Goal: Check status: Check status

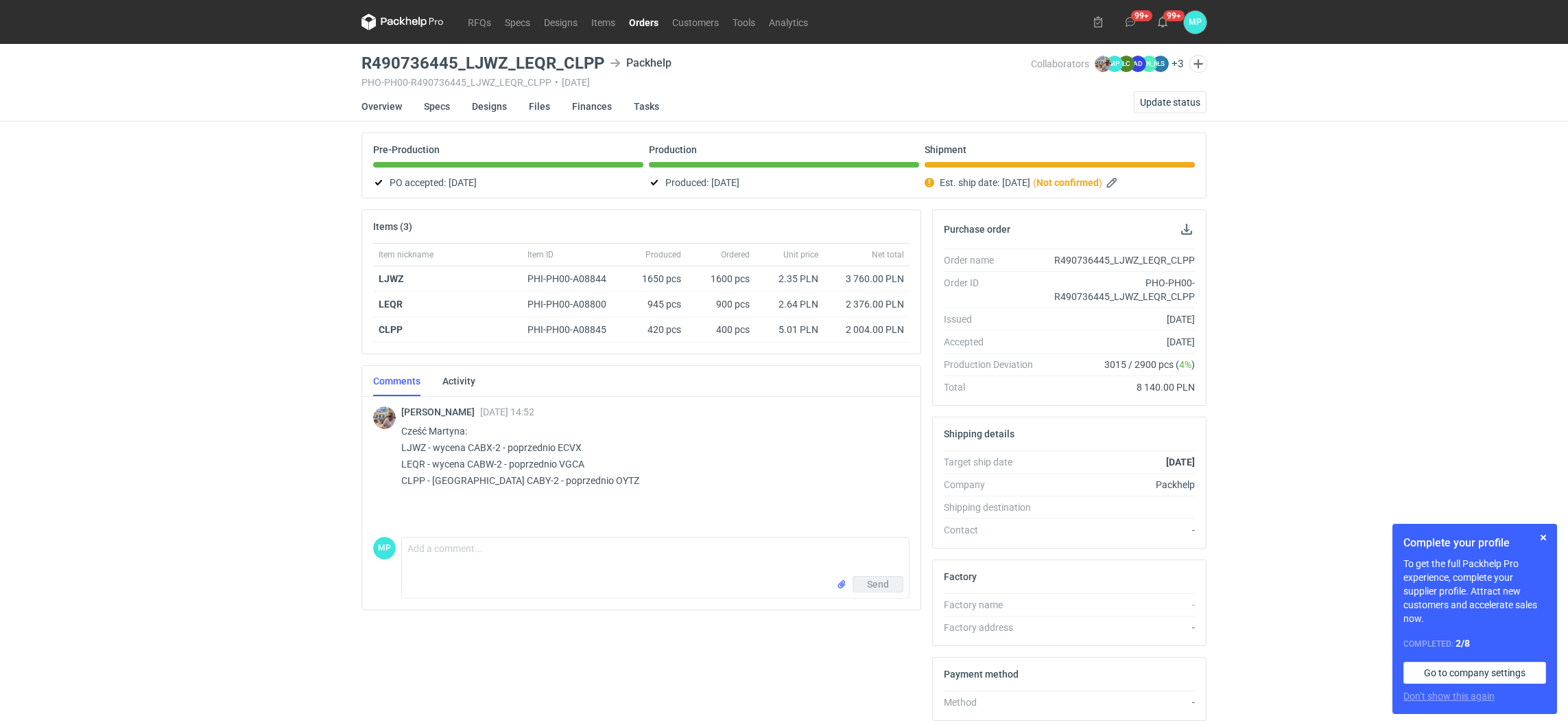
click at [647, 23] on link "Orders" at bounding box center [644, 22] width 44 height 17
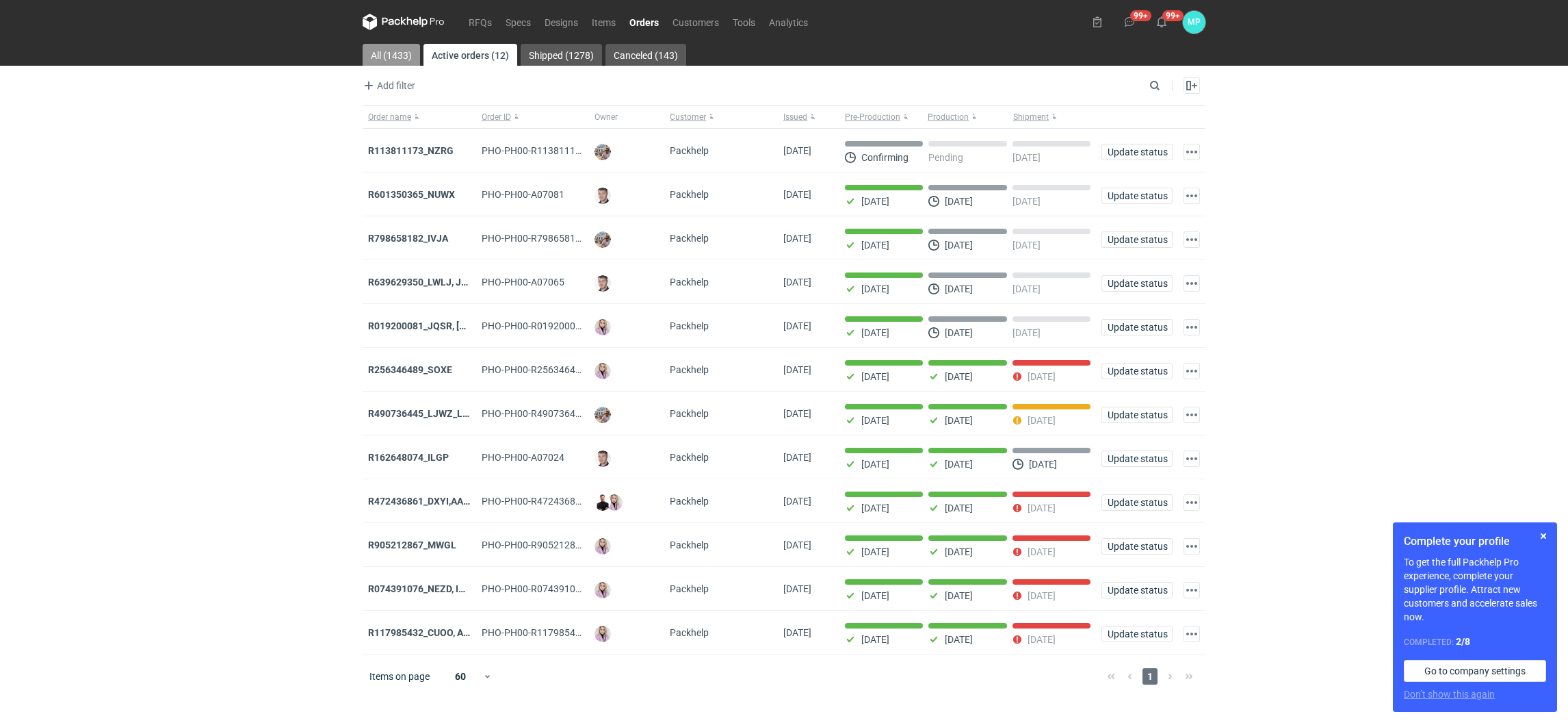
click at [391, 58] on link "All (1433)" at bounding box center [391, 54] width 57 height 22
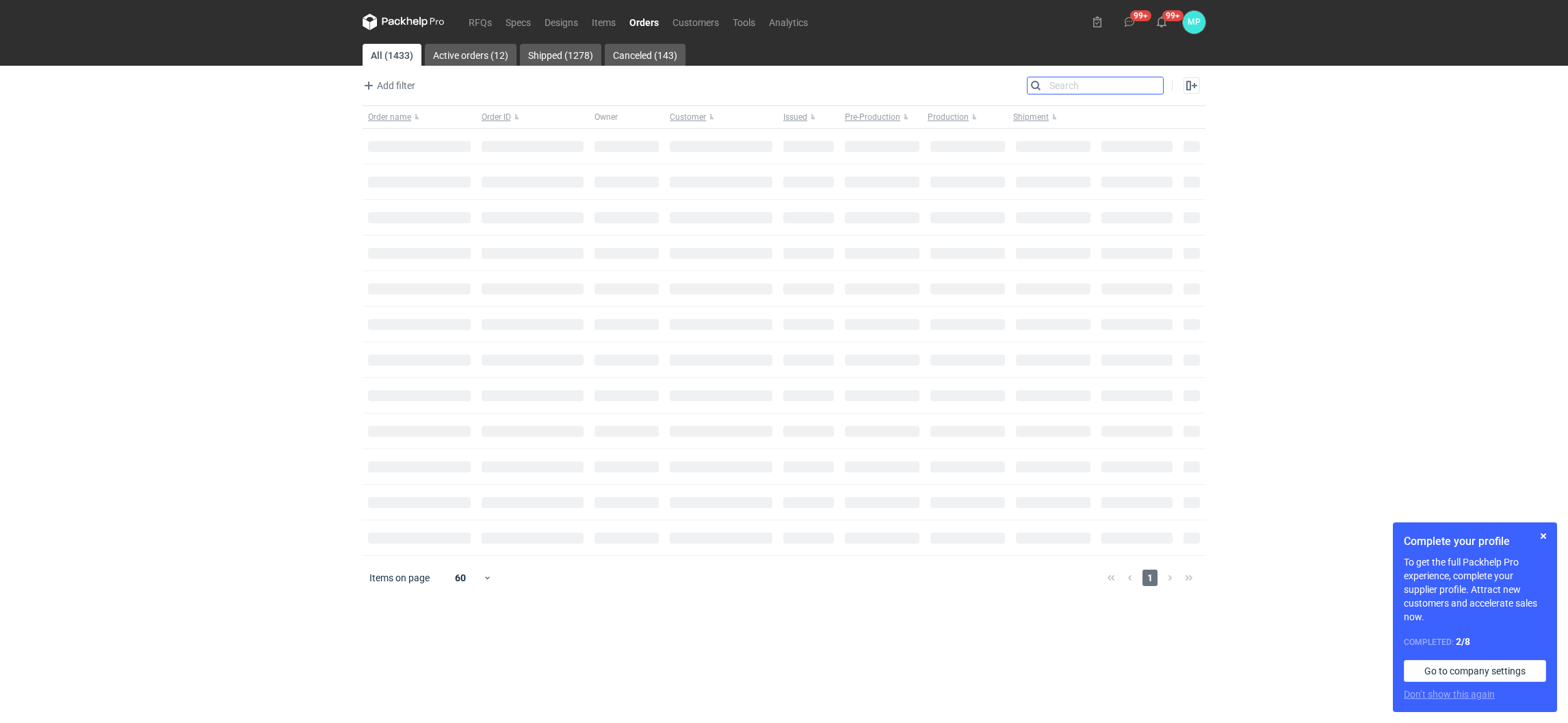
click at [1148, 83] on input "Search" at bounding box center [1095, 85] width 135 height 17
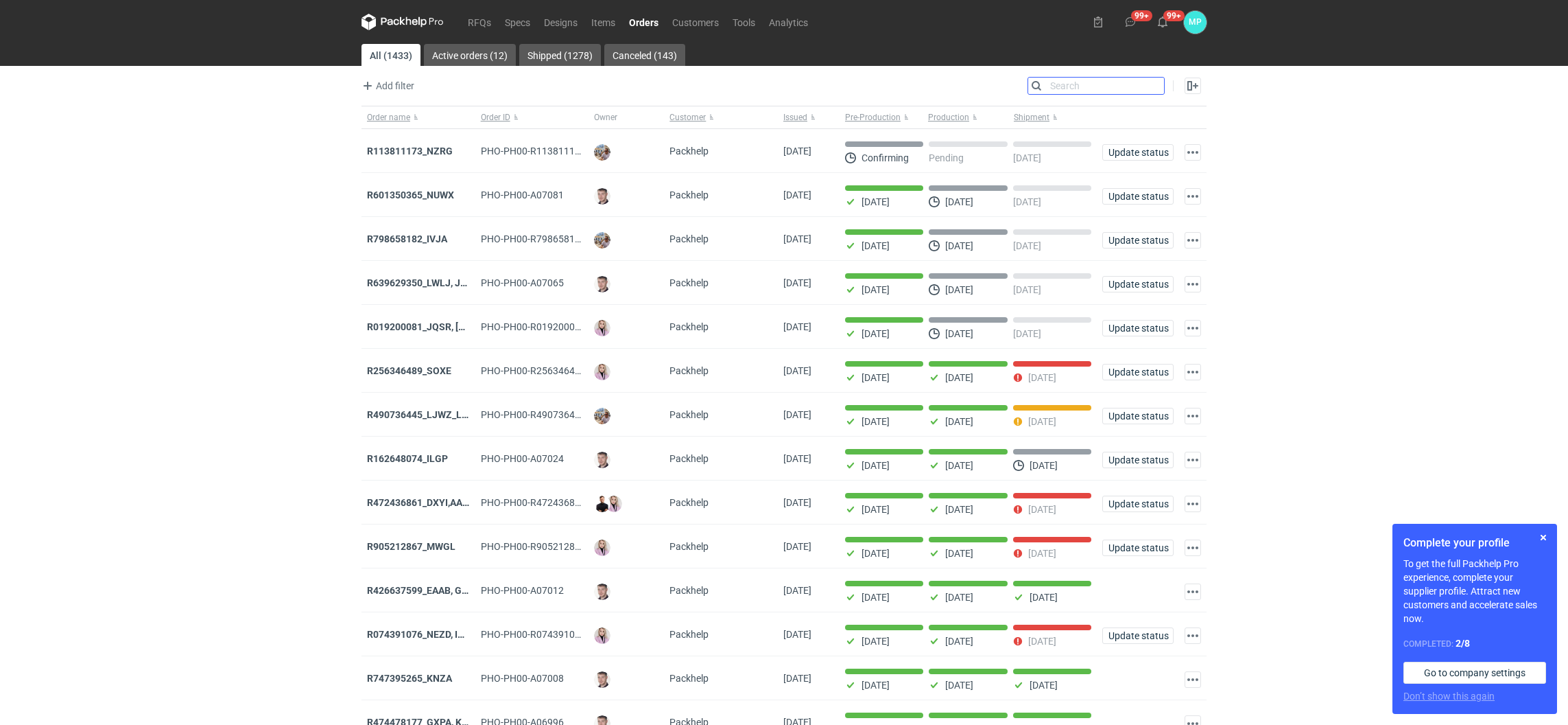
paste input "R474478177"
type input "R474478177"
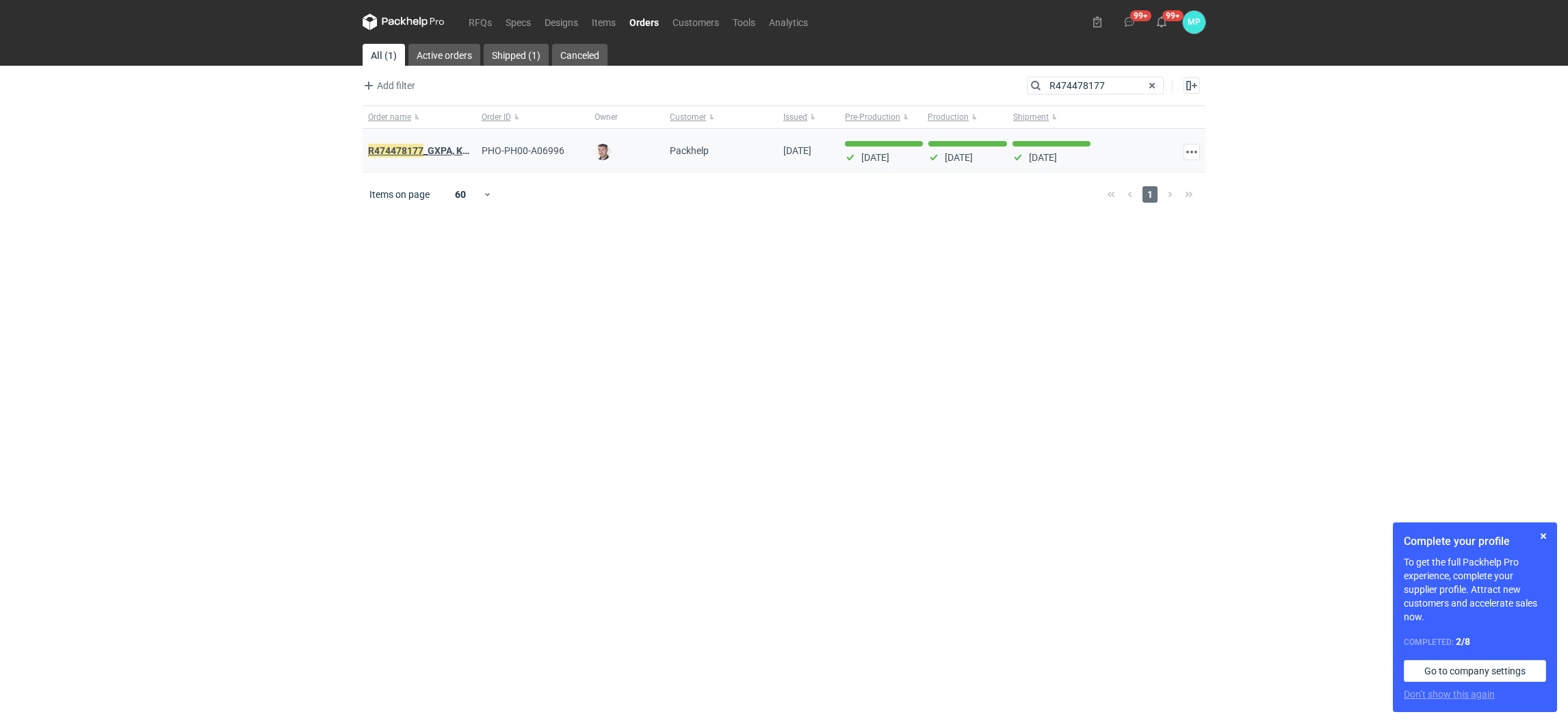
click at [445, 149] on strong "R474478177 _GXPA, KCAJ, BVRY" at bounding box center [438, 150] width 141 height 15
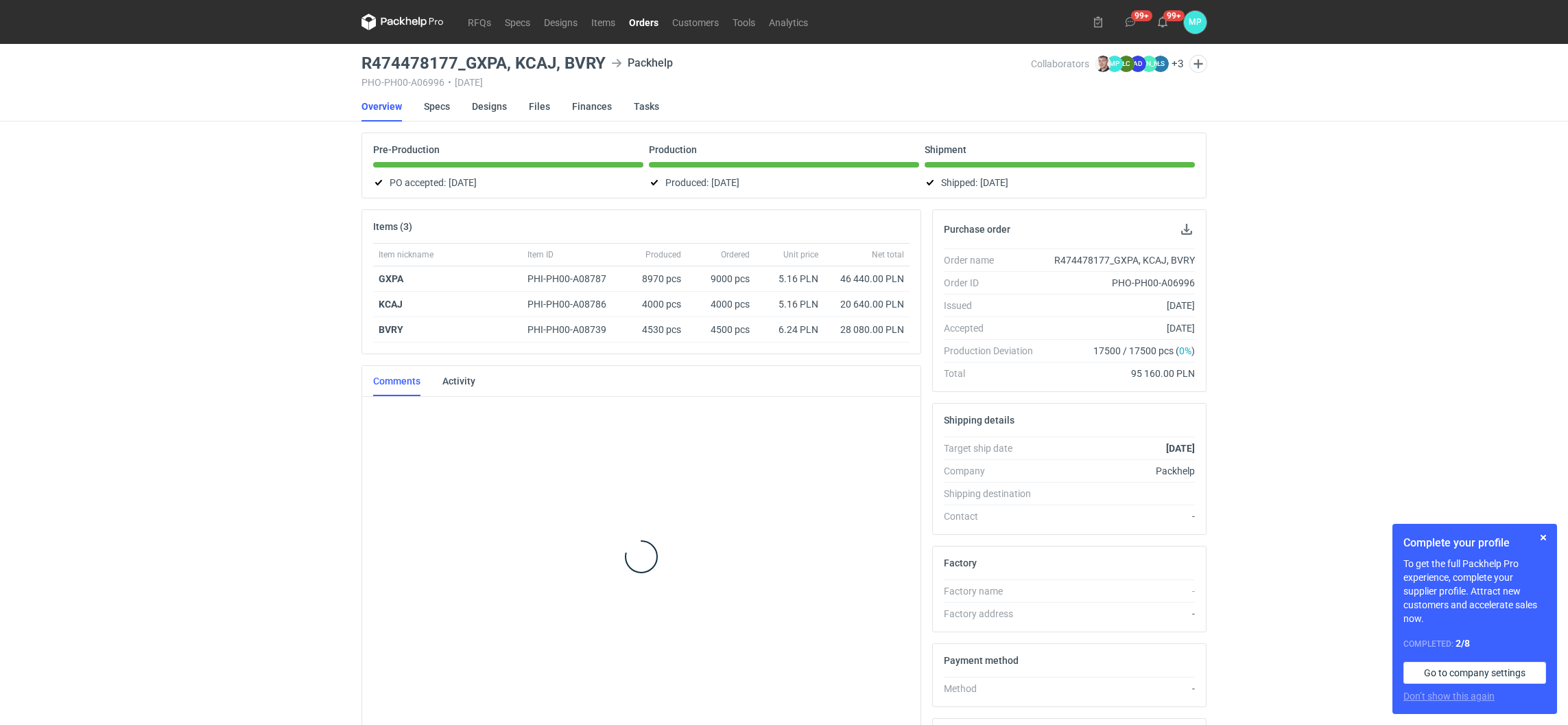
scroll to position [112, 0]
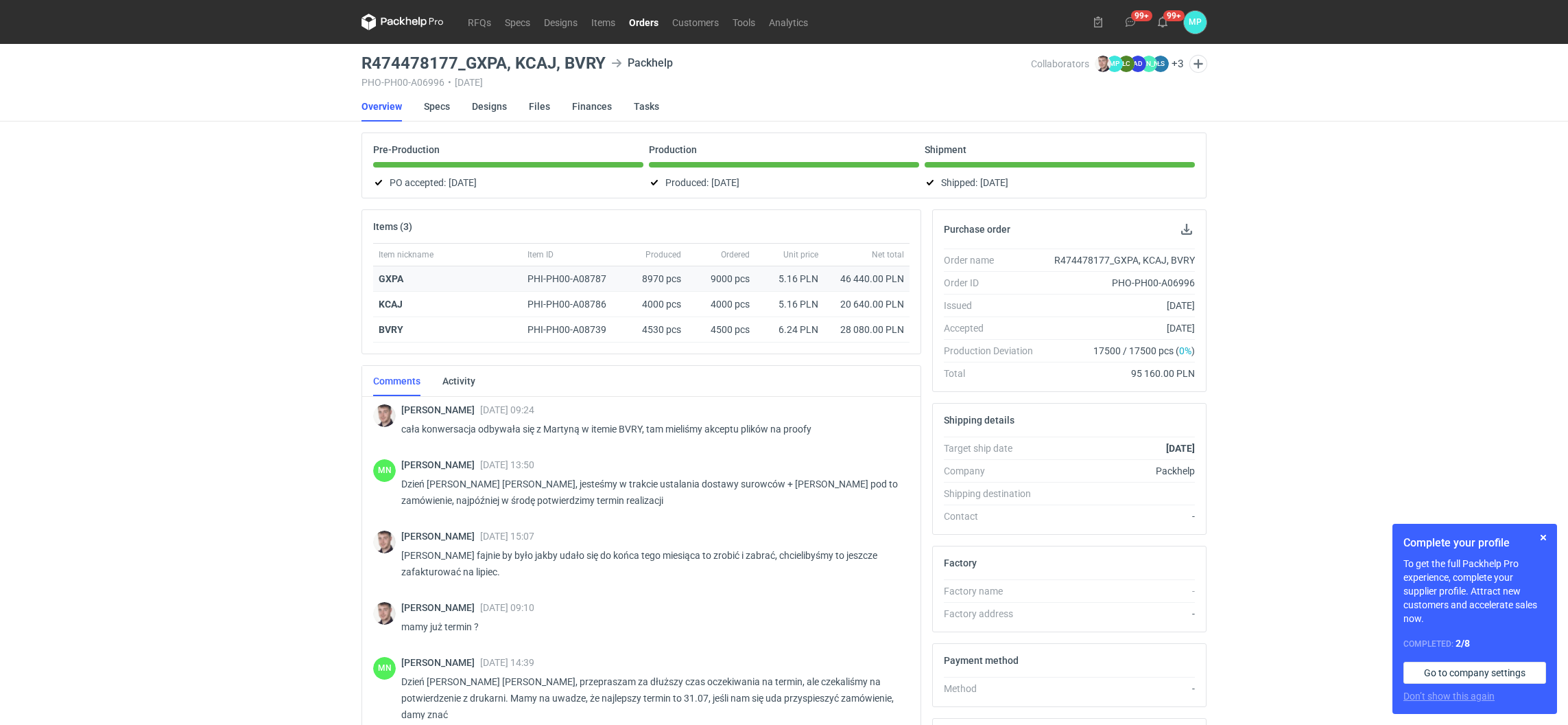
click at [397, 280] on strong "GXPA" at bounding box center [391, 278] width 25 height 11
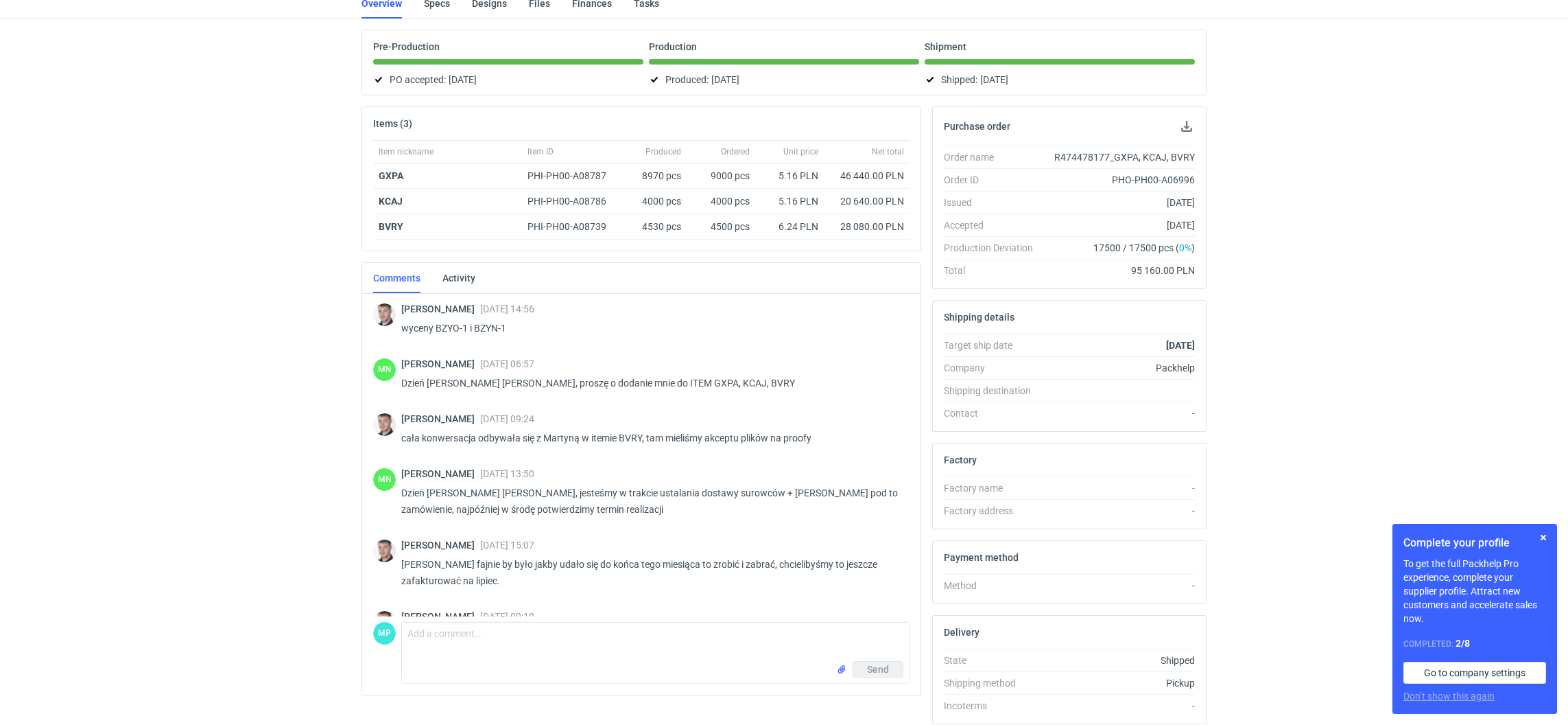
scroll to position [0, 0]
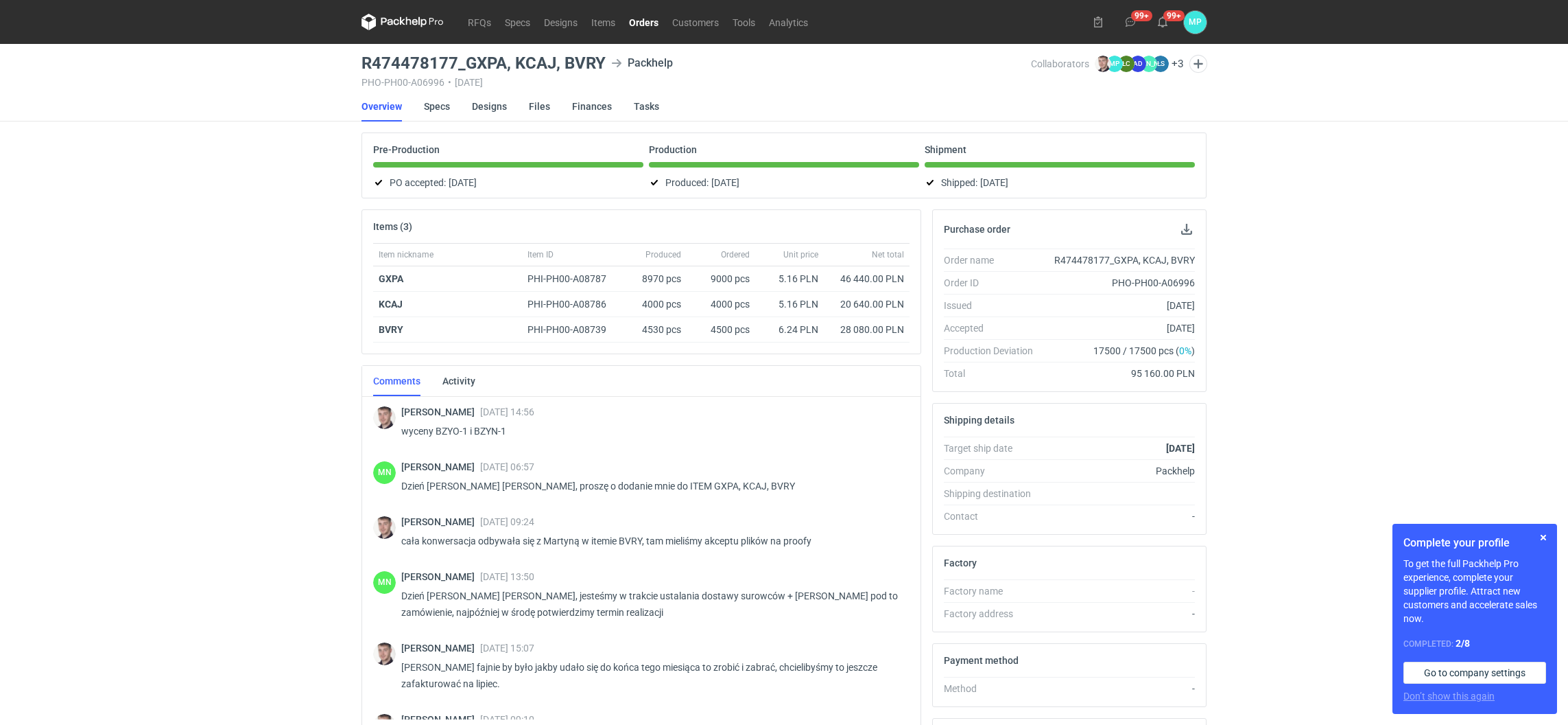
click at [641, 20] on link "Orders" at bounding box center [644, 22] width 44 height 17
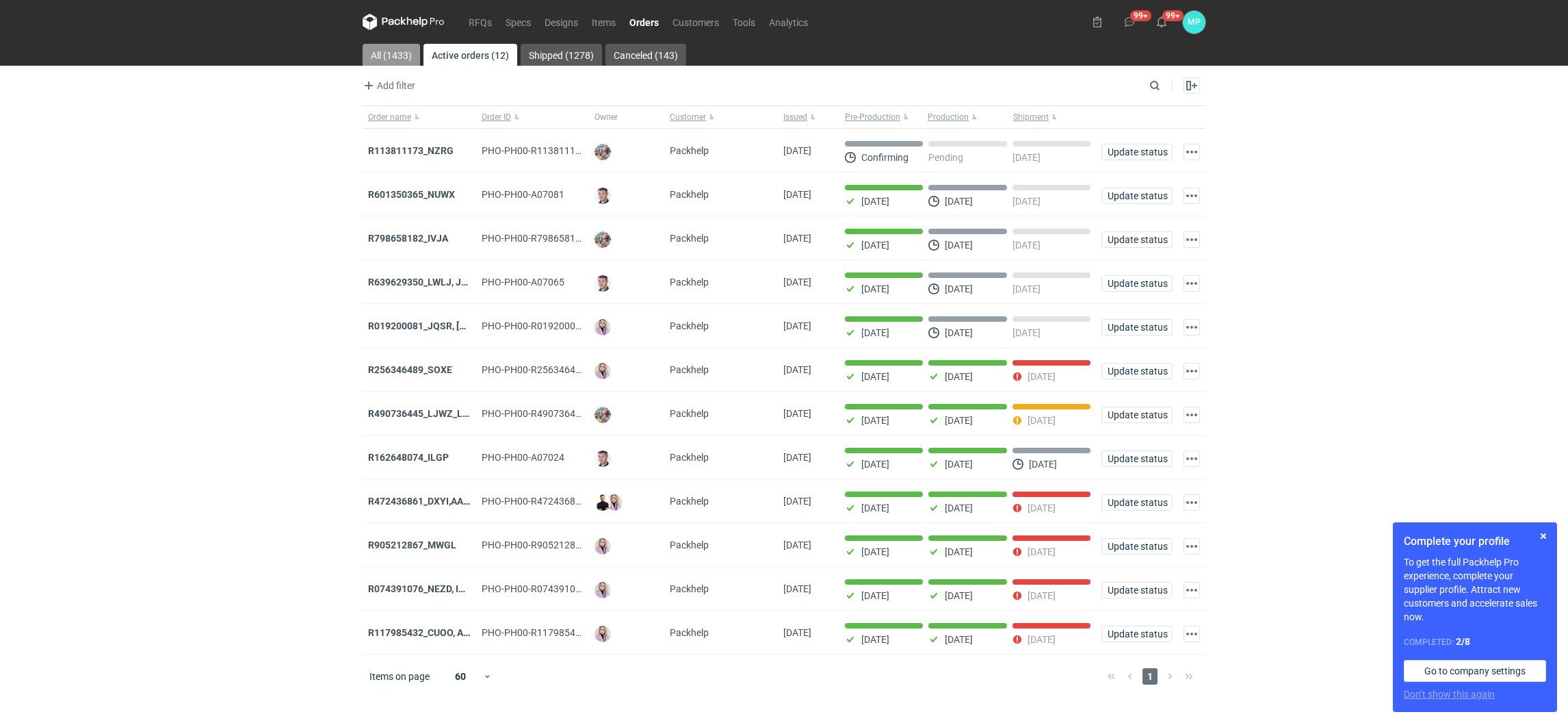
click at [388, 44] on link "All (1433)" at bounding box center [391, 54] width 57 height 22
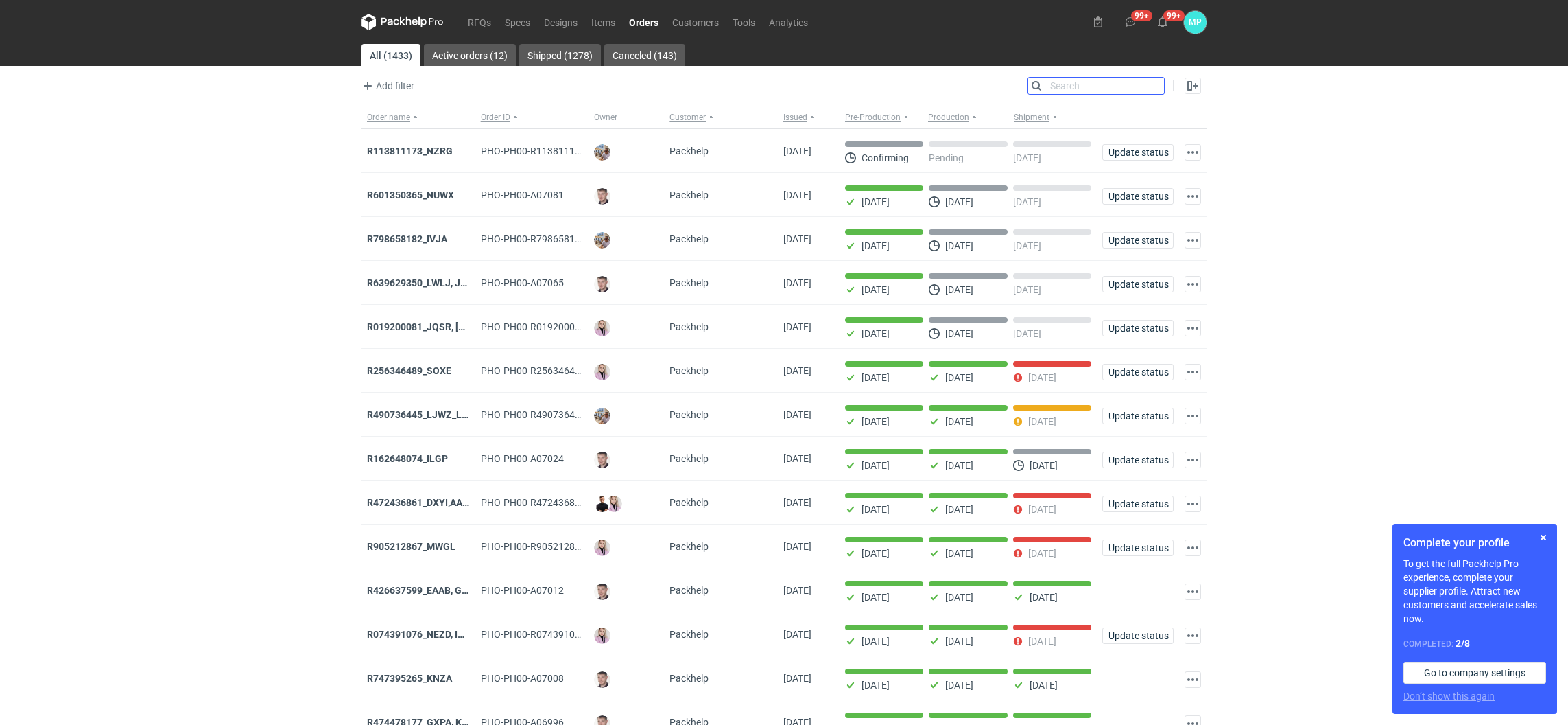
click at [1152, 87] on input "Search" at bounding box center [1096, 86] width 136 height 17
paste input "R523891086_JMSM"
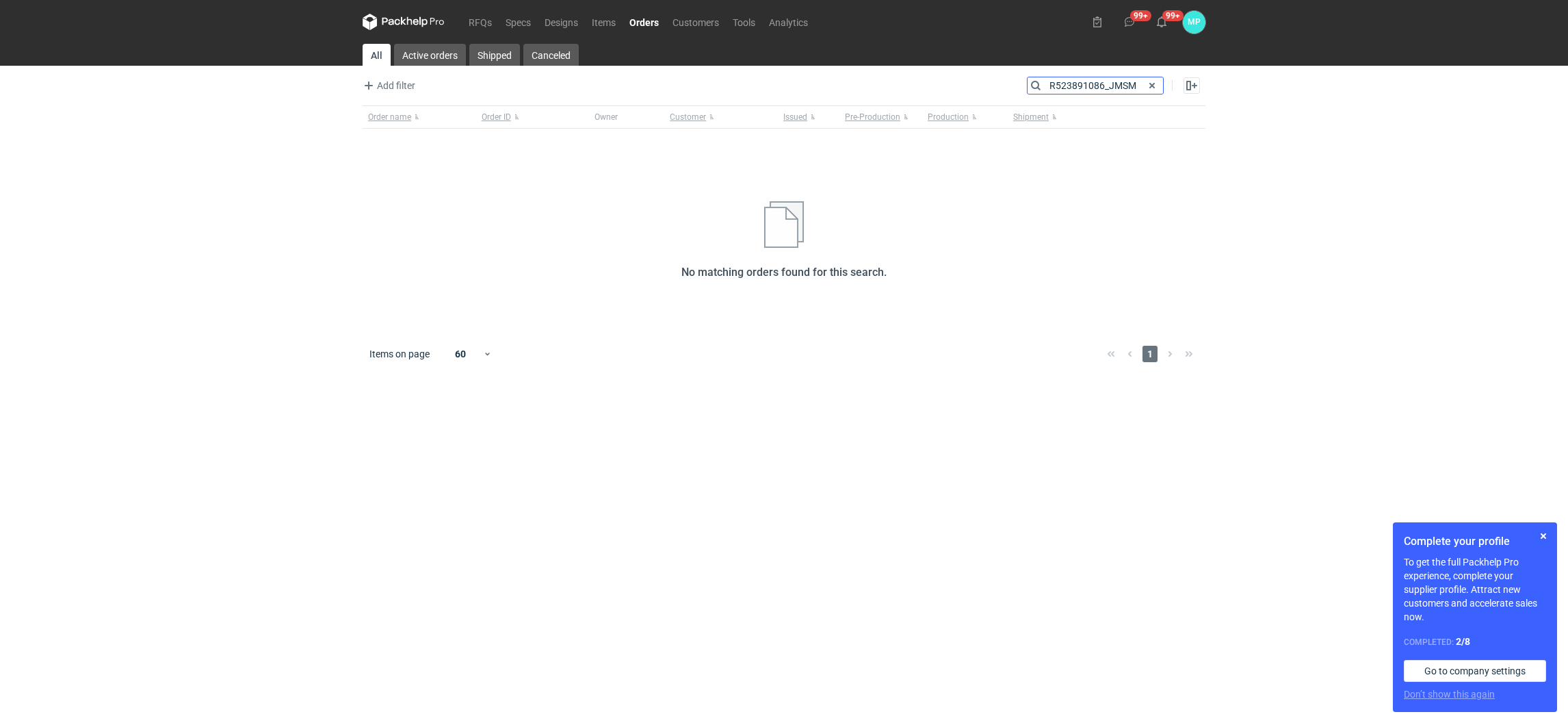
drag, startPoint x: 1045, startPoint y: 87, endPoint x: 1156, endPoint y: 84, distance: 111.0
click at [1156, 84] on div "R523891086_JMSM" at bounding box center [1095, 85] width 135 height 17
paste input "HXLN"
type input "R523891086_HXLN"
click at [1155, 84] on span at bounding box center [1152, 85] width 17 height 17
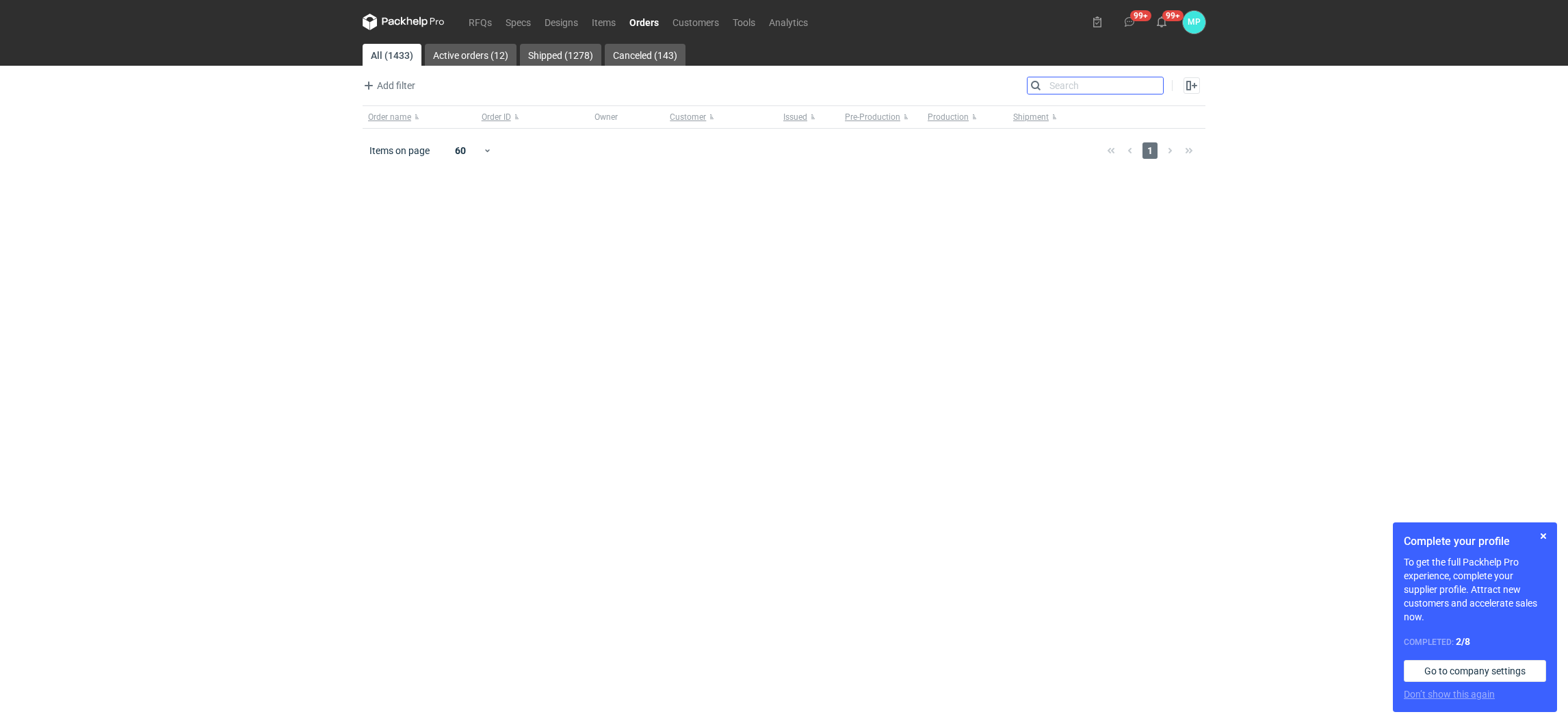
click at [1156, 83] on input "Search" at bounding box center [1095, 85] width 135 height 17
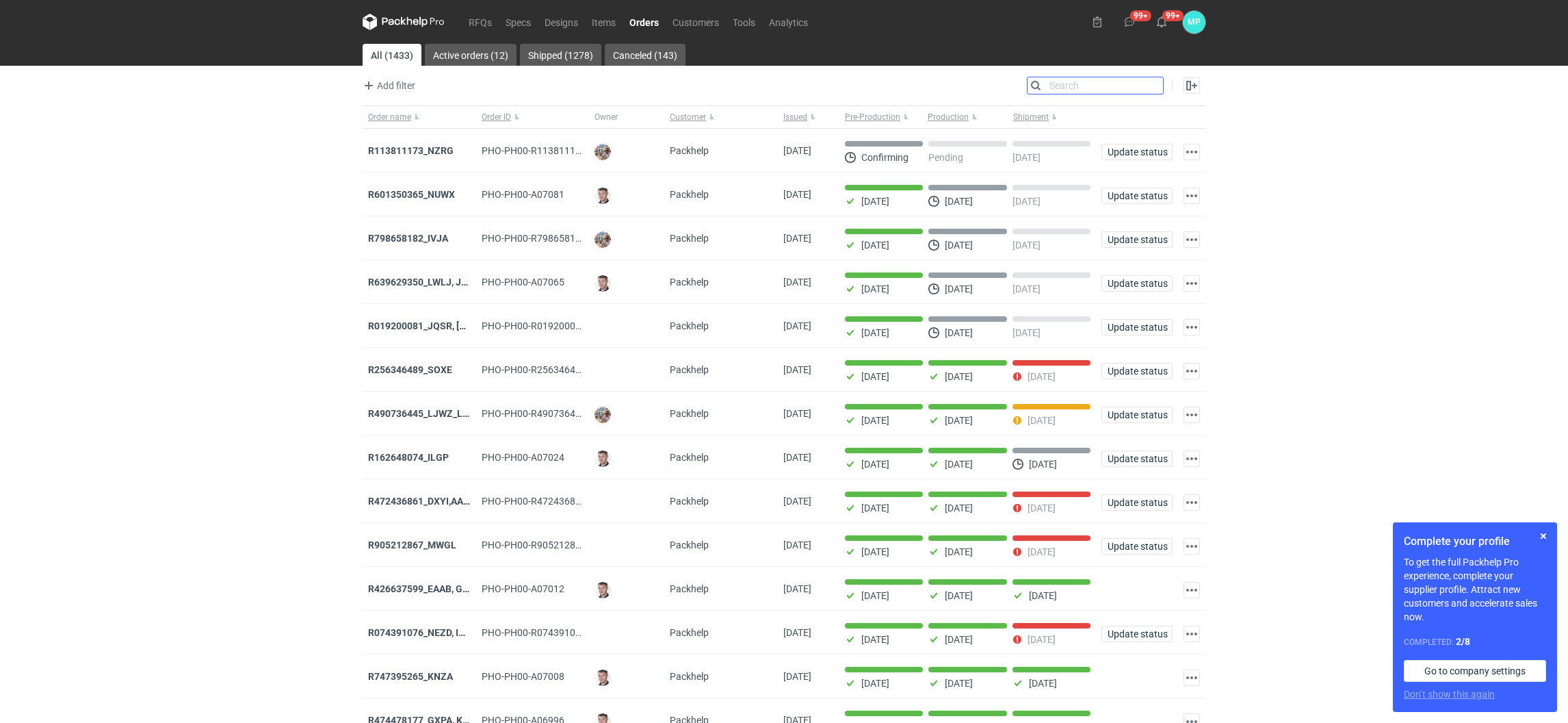
paste input "R523891086_HXLN"
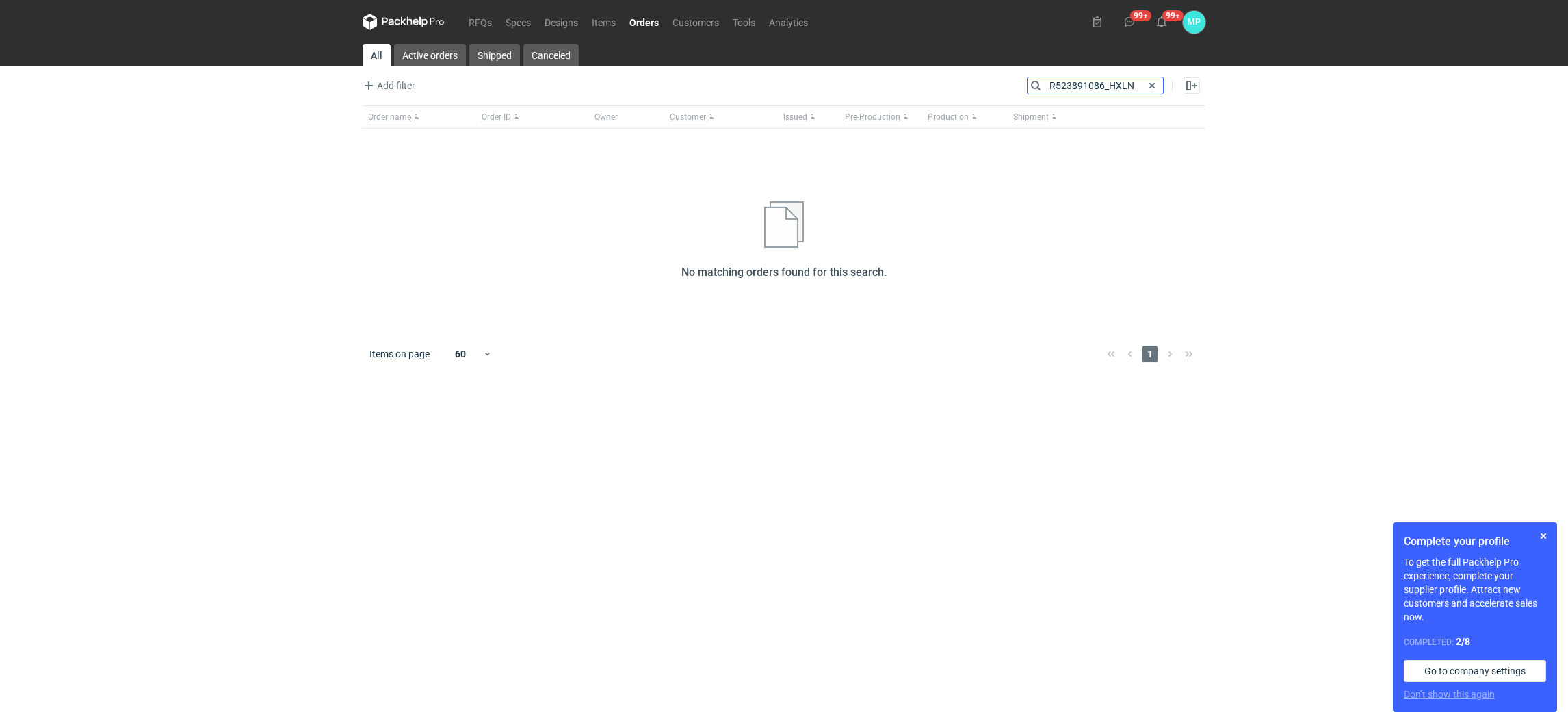
drag, startPoint x: 1104, startPoint y: 88, endPoint x: 1135, endPoint y: 91, distance: 31.1
click at [1135, 91] on input "R523891086_HXLN" at bounding box center [1095, 85] width 135 height 17
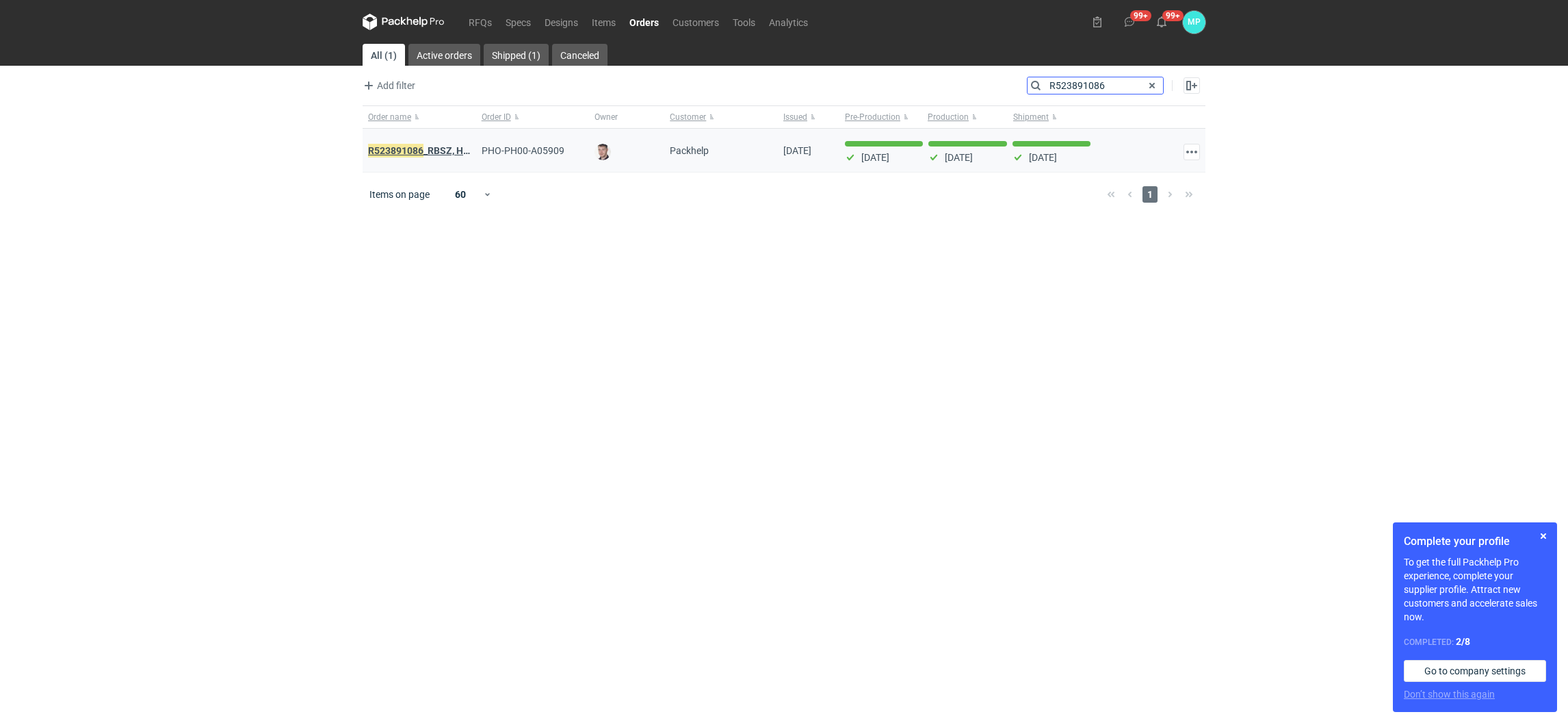
type input "R523891086"
click at [418, 154] on em "R523891086" at bounding box center [395, 150] width 56 height 15
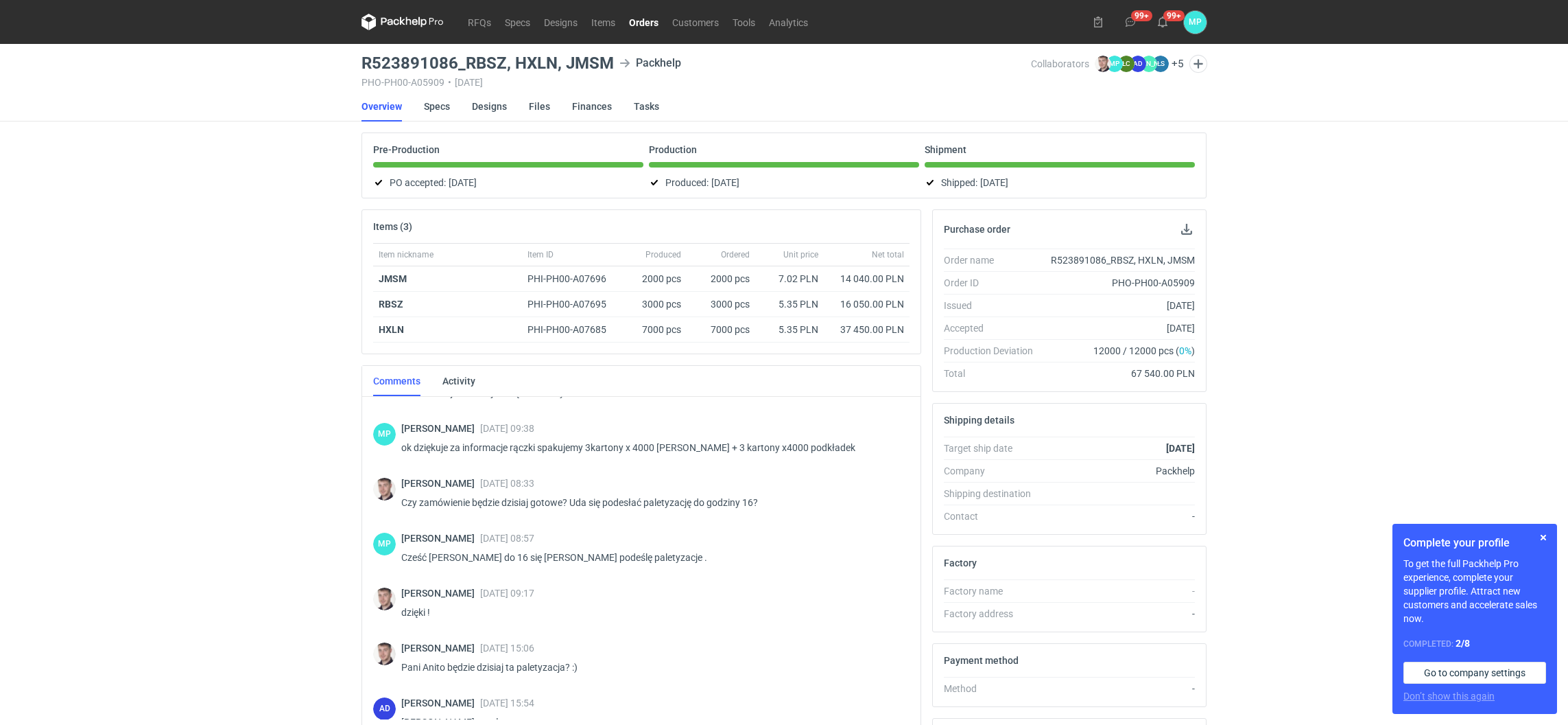
scroll to position [1134, 0]
